Goal: Task Accomplishment & Management: Manage account settings

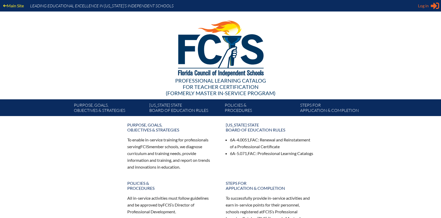
type input "jonathan.stalma@montverde.org"
click at [429, 7] on div "Log in Close Sign in or register" at bounding box center [428, 6] width 21 height 8
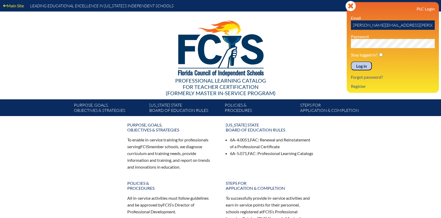
click at [362, 66] on input "Log in" at bounding box center [361, 65] width 21 height 9
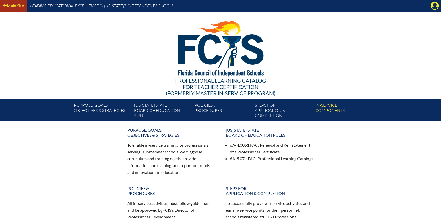
click at [13, 5] on link "Main Site" at bounding box center [13, 5] width 25 height 7
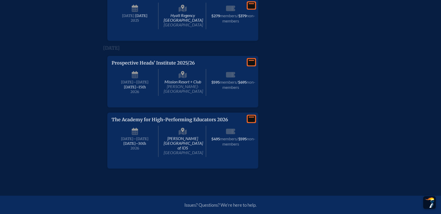
scroll to position [968, 0]
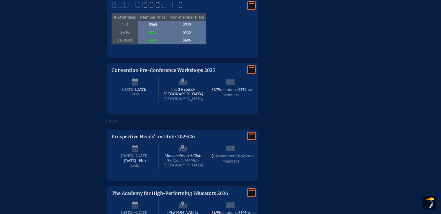
click at [249, 73] on icon at bounding box center [251, 69] width 7 height 7
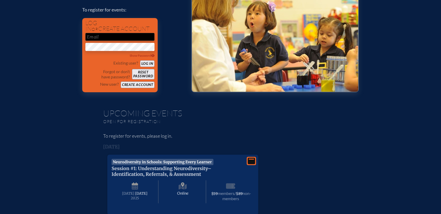
scroll to position [52, 0]
